Goal: Task Accomplishment & Management: Manage account settings

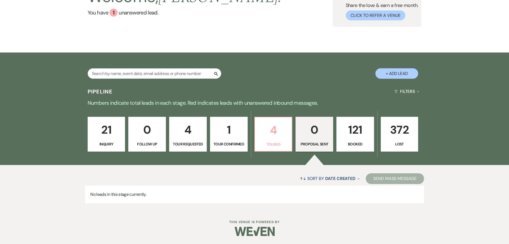
click at [277, 133] on p "4" at bounding box center [273, 130] width 31 height 18
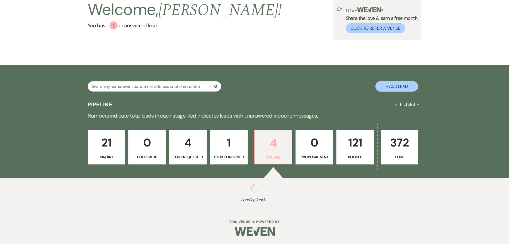
select select "5"
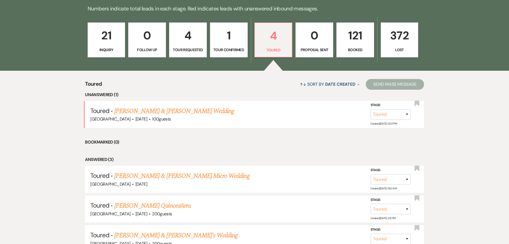
scroll to position [161, 0]
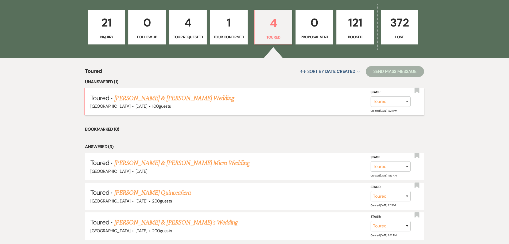
click at [187, 97] on link "[PERSON_NAME] & [PERSON_NAME] Wedding" at bounding box center [174, 98] width 120 height 10
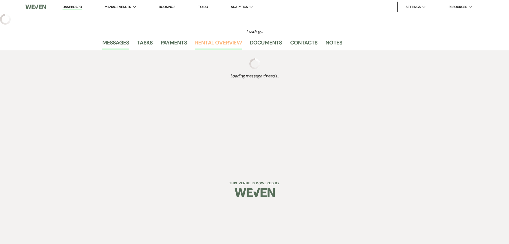
select select "5"
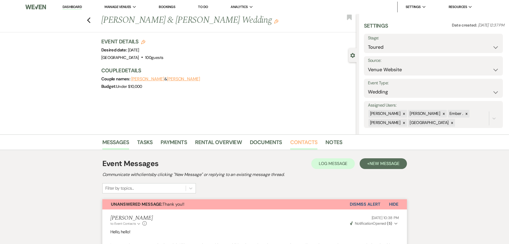
click at [307, 144] on link "Contacts" at bounding box center [304, 144] width 28 height 12
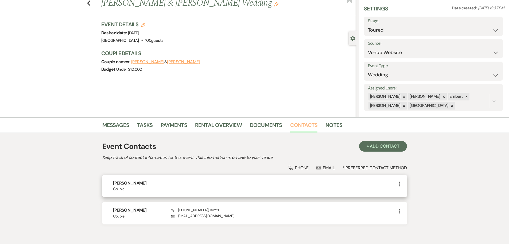
scroll to position [27, 0]
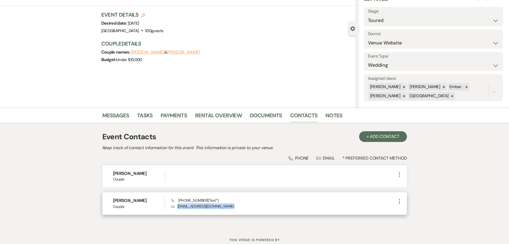
drag, startPoint x: 178, startPoint y: 206, endPoint x: 236, endPoint y: 207, distance: 58.0
click at [236, 207] on p "Envelope [EMAIL_ADDRESS][DOMAIN_NAME]" at bounding box center [283, 206] width 225 height 6
copy p "[EMAIL_ADDRESS][DOMAIN_NAME]"
